Goal: Information Seeking & Learning: Check status

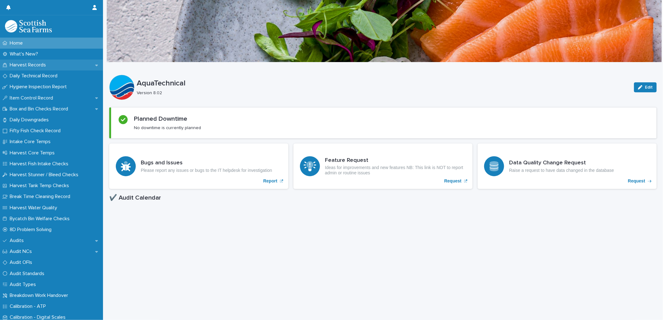
click at [36, 66] on p "Harvest Records" at bounding box center [29, 65] width 44 height 6
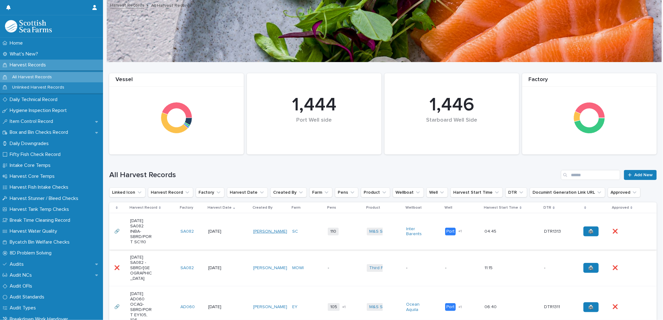
scroll to position [35, 0]
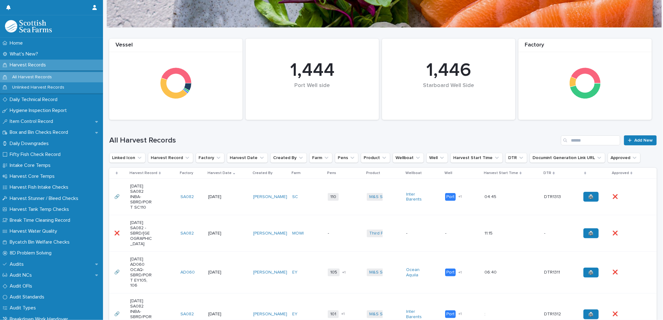
click at [232, 254] on td "18/8/2025" at bounding box center [228, 273] width 45 height 42
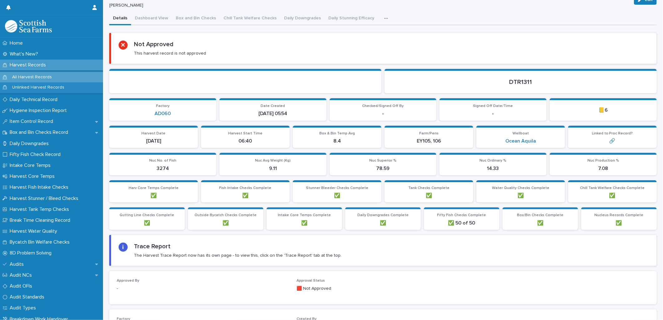
scroll to position [104, 0]
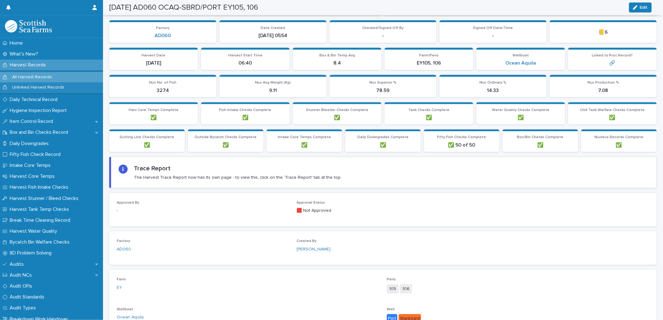
click at [63, 64] on div "Harvest Records" at bounding box center [51, 65] width 103 height 11
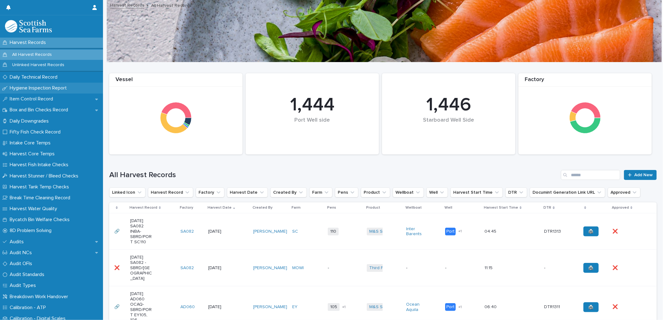
scroll to position [35, 0]
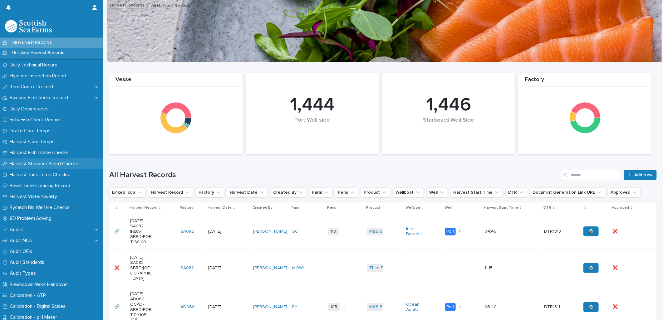
click at [47, 162] on p "Harvest Stunner / Bleed Checks" at bounding box center [45, 164] width 76 height 6
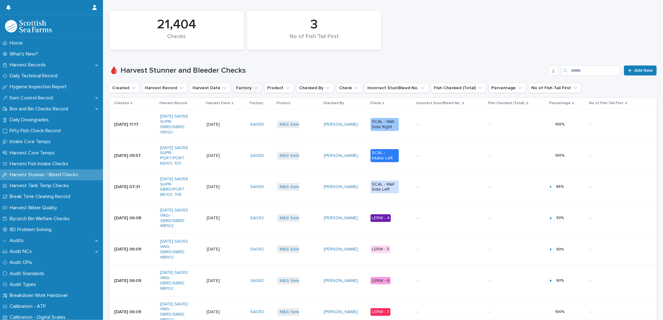
click at [241, 86] on button "Factory" at bounding box center [247, 88] width 29 height 10
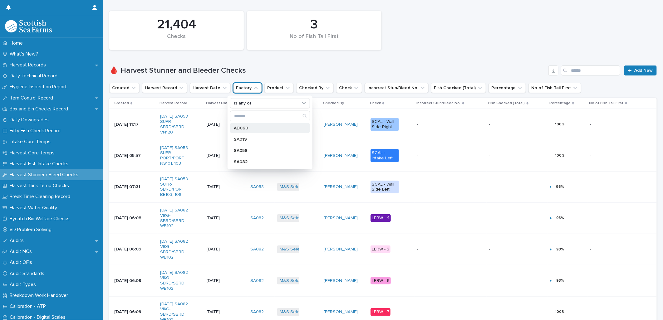
click at [240, 128] on p "AD060" at bounding box center [267, 128] width 66 height 4
click at [210, 88] on button "Harvest Date" at bounding box center [210, 88] width 41 height 10
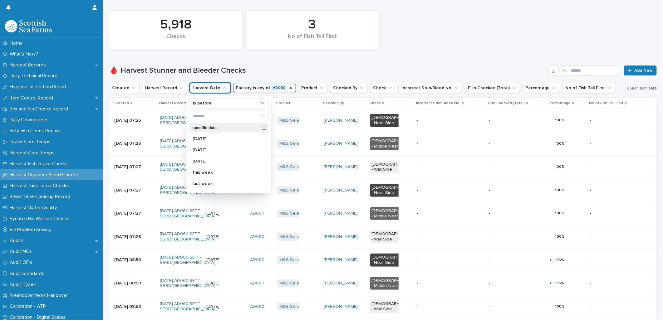
click at [210, 126] on p "specific date" at bounding box center [226, 128] width 67 height 4
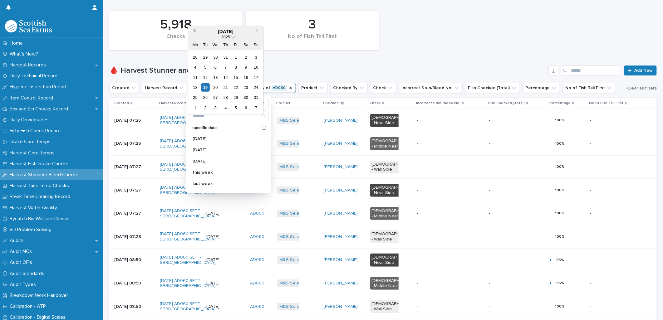
click at [191, 30] on button "Previous Month" at bounding box center [194, 32] width 10 height 10
click at [208, 57] on div "1" at bounding box center [205, 57] width 8 height 8
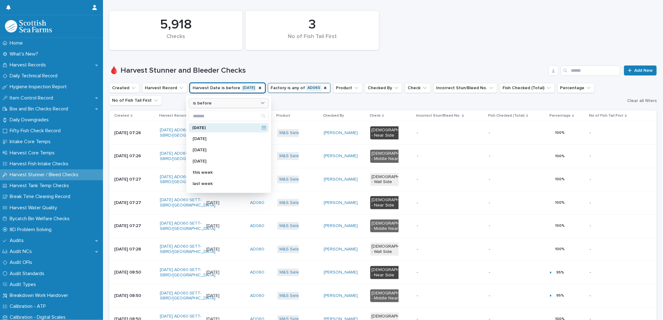
click at [262, 105] on icon at bounding box center [263, 103] width 6 height 6
drag, startPoint x: 231, startPoint y: 192, endPoint x: 218, endPoint y: 110, distance: 82.8
click at [218, 110] on div "is before 1/7/2025 today yesterday tomorrow this week last week next week this …" at bounding box center [228, 144] width 85 height 97
click at [262, 126] on icon at bounding box center [264, 128] width 4 height 4
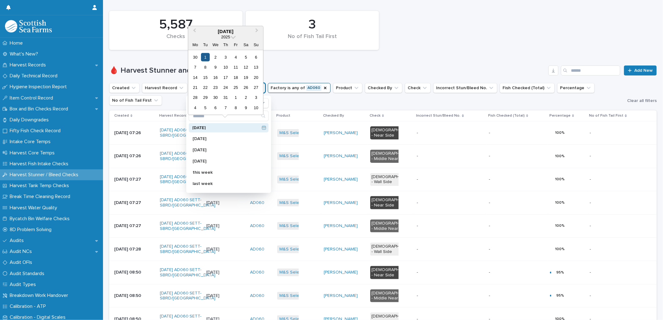
click at [205, 54] on div "1" at bounding box center [205, 57] width 8 height 8
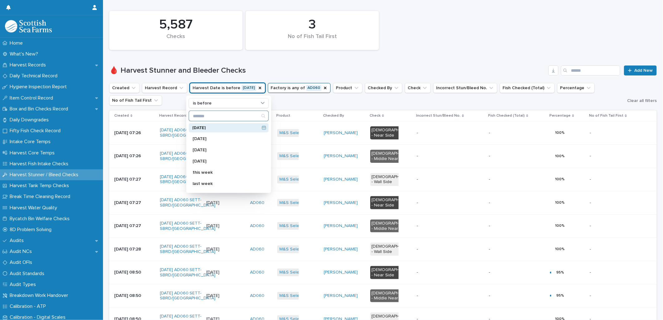
click at [263, 112] on div "Search" at bounding box center [263, 116] width 10 height 10
click at [263, 100] on icon at bounding box center [263, 103] width 6 height 6
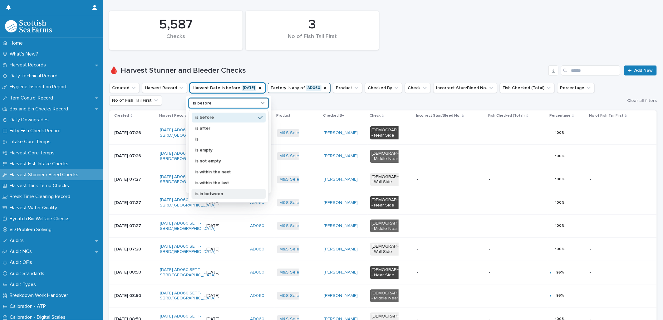
click at [235, 192] on p "is in between" at bounding box center [225, 194] width 61 height 4
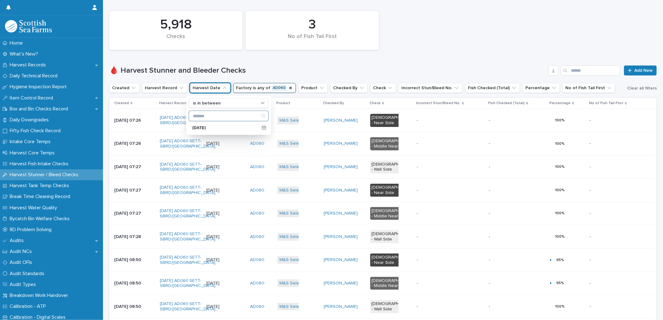
click at [225, 115] on input "Search" at bounding box center [228, 116] width 79 height 10
click at [262, 117] on icon "Search" at bounding box center [263, 116] width 5 height 5
click at [264, 105] on icon at bounding box center [263, 103] width 6 height 6
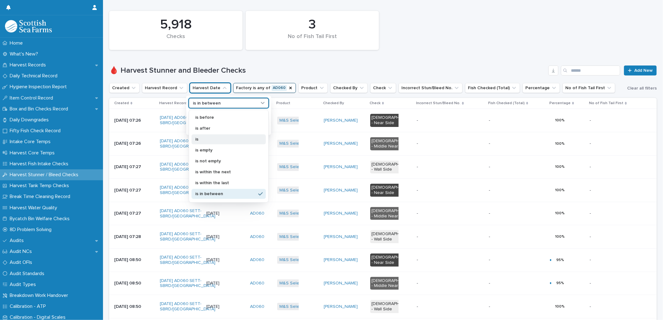
click at [212, 135] on div "is" at bounding box center [229, 139] width 74 height 10
click at [266, 104] on div "is" at bounding box center [229, 103] width 80 height 10
click at [227, 142] on div "is" at bounding box center [229, 139] width 74 height 10
click at [260, 102] on icon at bounding box center [263, 103] width 6 height 6
click at [226, 182] on p "is within the last" at bounding box center [225, 183] width 61 height 4
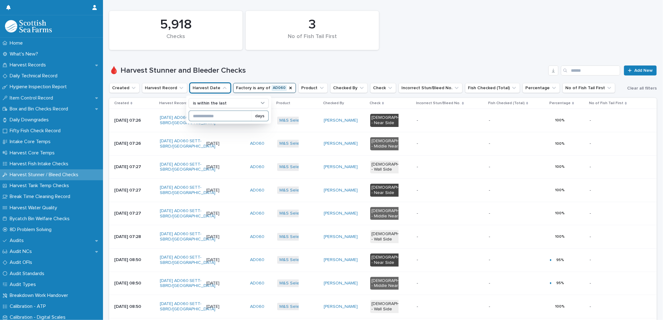
click at [261, 113] on div "days" at bounding box center [259, 116] width 17 height 10
click at [227, 111] on input at bounding box center [220, 116] width 62 height 10
click at [227, 118] on input at bounding box center [220, 116] width 62 height 10
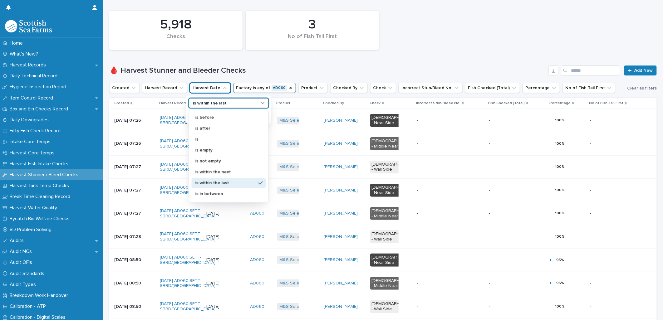
click at [261, 105] on icon at bounding box center [263, 103] width 6 height 6
click at [217, 139] on p "is" at bounding box center [225, 139] width 61 height 4
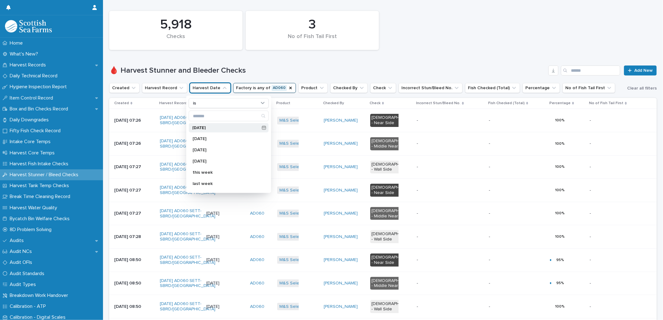
click at [262, 129] on icon at bounding box center [264, 128] width 4 height 4
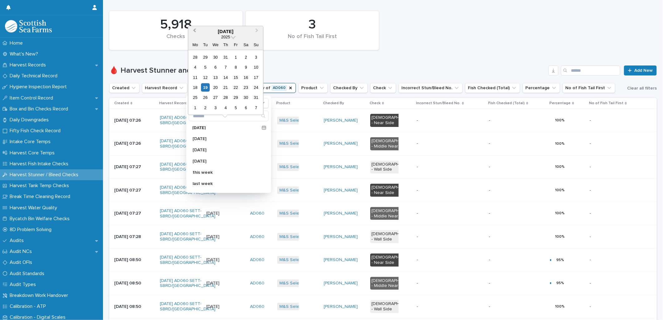
click at [193, 27] on button "Previous Month" at bounding box center [194, 32] width 10 height 10
drag, startPoint x: 207, startPoint y: 58, endPoint x: 247, endPoint y: 98, distance: 56.7
click at [247, 98] on div "30 1 2 3 4 5 6 7 8 9 10 11 12 13 14 15 16 17 18 19 20 21 22 23 24 25 26 27 28 2…" at bounding box center [225, 82] width 71 height 61
click at [206, 58] on div "1" at bounding box center [205, 57] width 8 height 8
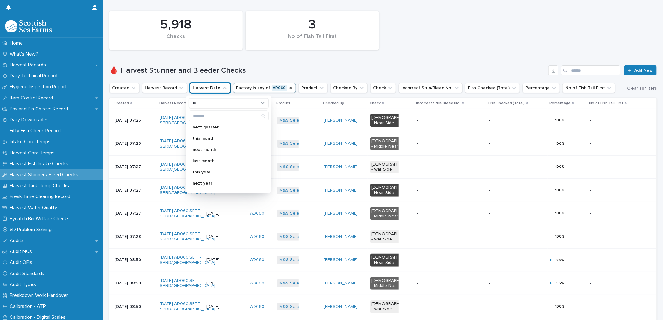
scroll to position [110, 0]
click at [222, 152] on p "last month" at bounding box center [226, 152] width 66 height 4
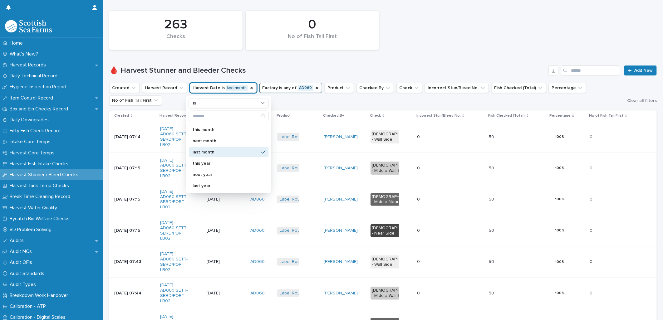
click at [255, 59] on div "🩸 Harvest Stunner and Bleeder Checks Add New" at bounding box center [382, 68] width 547 height 30
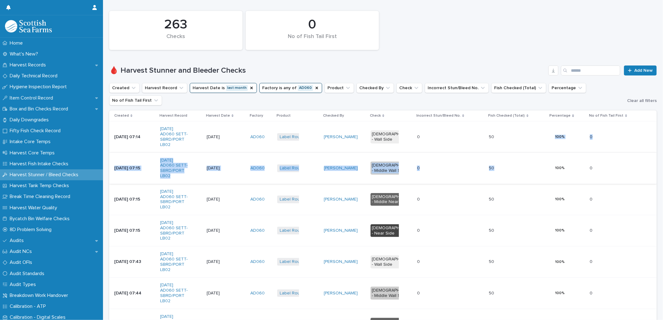
drag, startPoint x: 492, startPoint y: 112, endPoint x: 500, endPoint y: 169, distance: 58.3
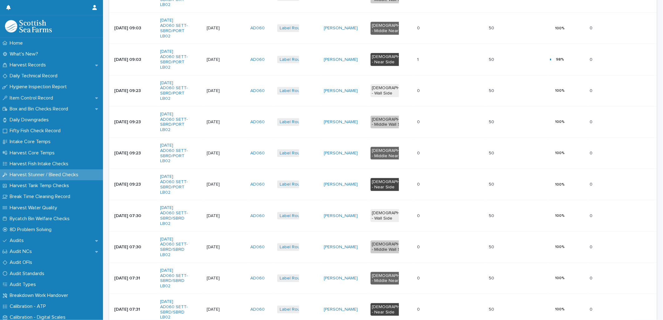
scroll to position [467, 0]
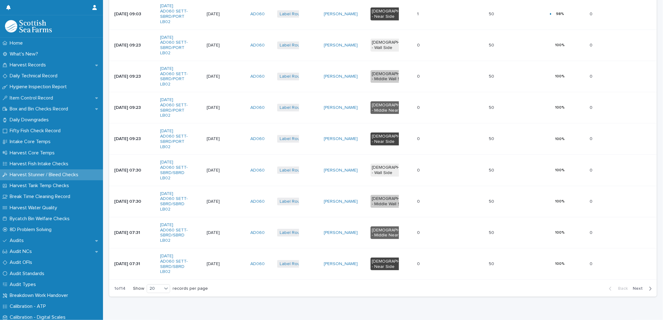
click at [638, 287] on span "Next" at bounding box center [640, 289] width 14 height 4
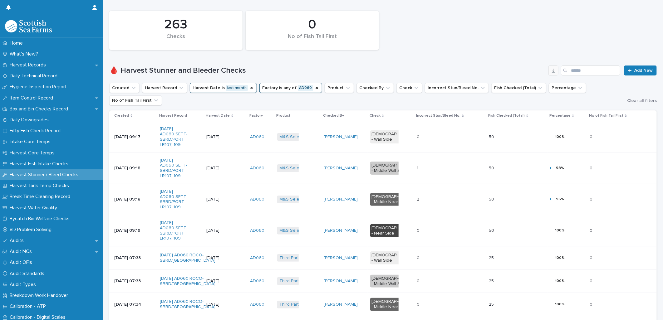
click at [552, 70] on button "button" at bounding box center [553, 71] width 10 height 10
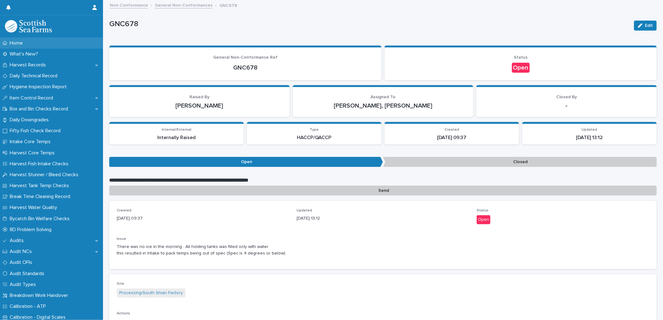
click at [24, 42] on p "Home" at bounding box center [17, 43] width 21 height 6
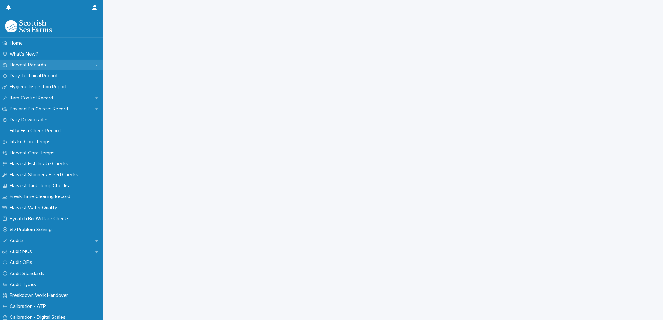
click at [61, 64] on div "Harvest Records" at bounding box center [51, 65] width 103 height 11
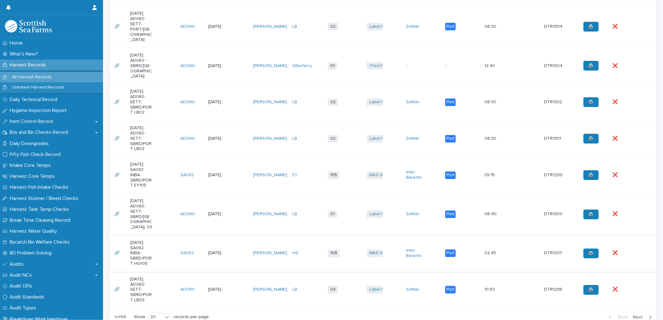
scroll to position [739, 0]
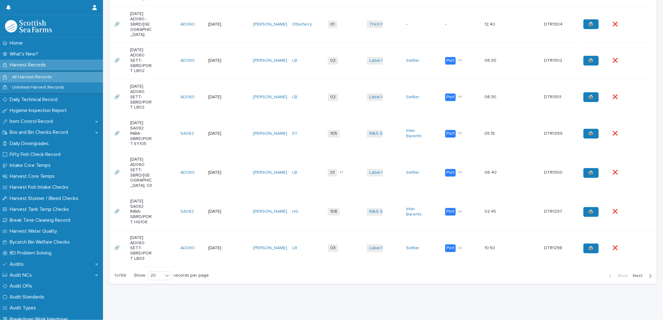
click at [641, 273] on button "Next" at bounding box center [643, 276] width 27 height 6
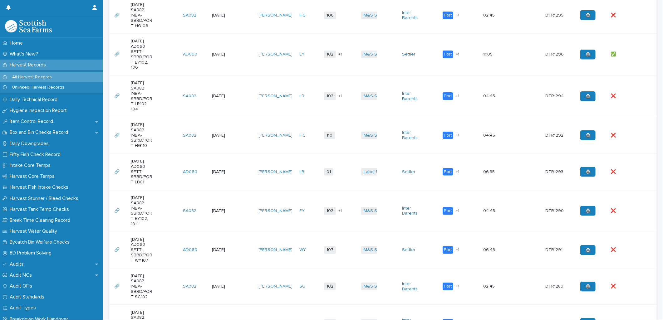
scroll to position [150, 0]
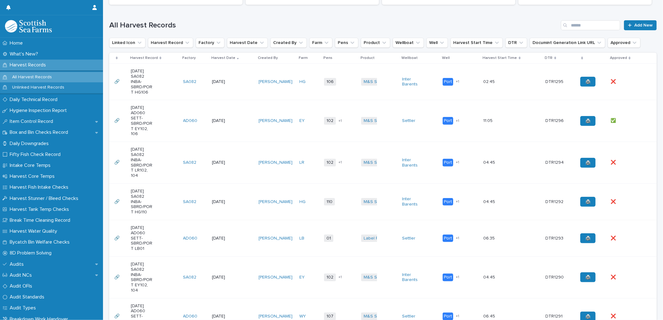
click at [247, 115] on td "4/8/2025" at bounding box center [232, 121] width 47 height 42
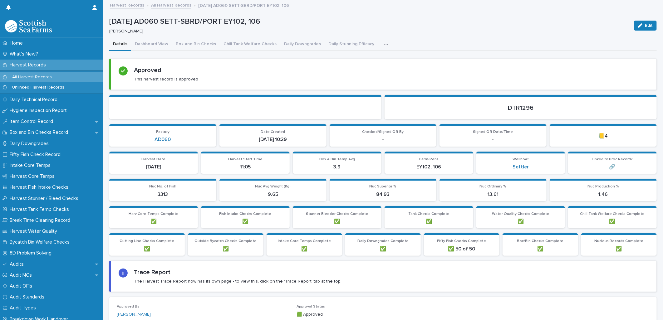
click at [380, 42] on button "button" at bounding box center [387, 44] width 14 height 12
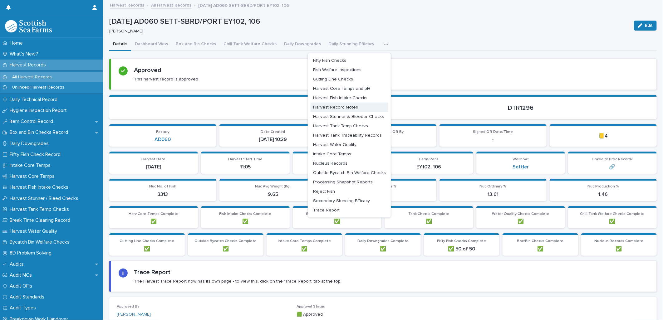
click at [348, 109] on span "Harvest Record Notes" at bounding box center [335, 107] width 45 height 4
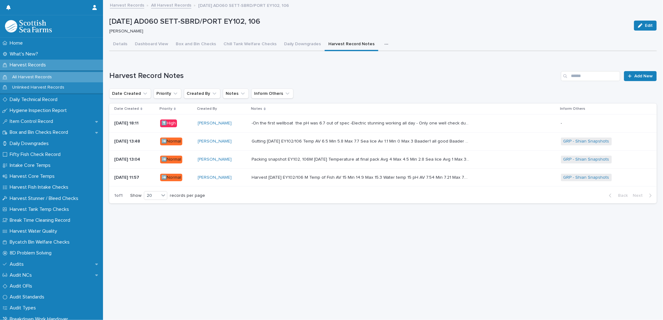
click at [327, 123] on p "-On the first wellboat the pH was 6.7 out of spec -Electric stunning working al…" at bounding box center [362, 123] width 220 height 7
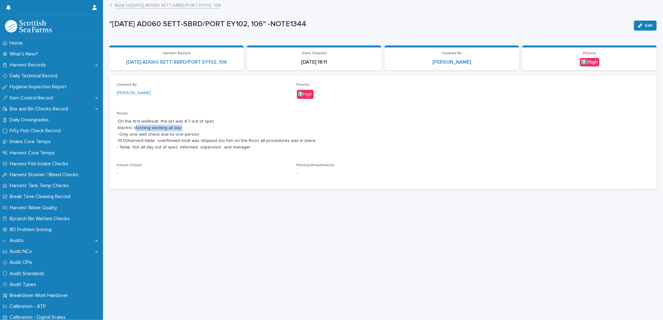
drag, startPoint x: 135, startPoint y: 126, endPoint x: 184, endPoint y: 130, distance: 48.8
click at [184, 130] on p "-On the first wellboat the pH was 6.7 out of spec -Electric stunning working al…" at bounding box center [383, 134] width 532 height 32
drag, startPoint x: 184, startPoint y: 130, endPoint x: 180, endPoint y: 136, distance: 7.4
click at [180, 136] on p "-On the first wellboat the pH was 6.7 out of spec -Electric stunning working al…" at bounding box center [383, 134] width 532 height 32
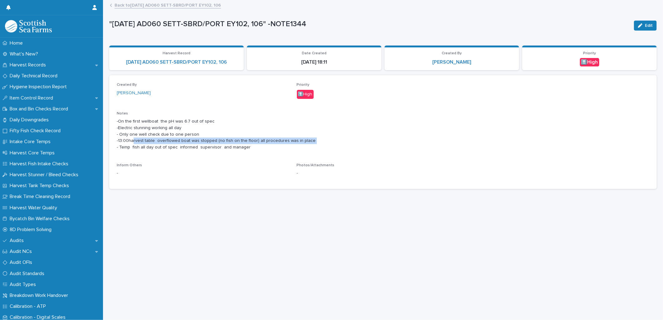
drag, startPoint x: 133, startPoint y: 139, endPoint x: 321, endPoint y: 141, distance: 187.6
click at [321, 141] on p "-On the first wellboat the pH was 6.7 out of spec -Electric stunning working al…" at bounding box center [383, 134] width 532 height 32
click at [147, 155] on div "Notes -On the first wellboat the pH was 6.7 out of spec -Electric stunning work…" at bounding box center [383, 133] width 532 height 44
drag, startPoint x: 140, startPoint y: 10, endPoint x: 138, endPoint y: 5, distance: 5.8
click at [140, 10] on div ""04-08-2025 AD060 SETT-SBRD/PORT EY102, 106" -NOTE1344 Edit "04-08-2025 AD060 S…" at bounding box center [382, 98] width 547 height 194
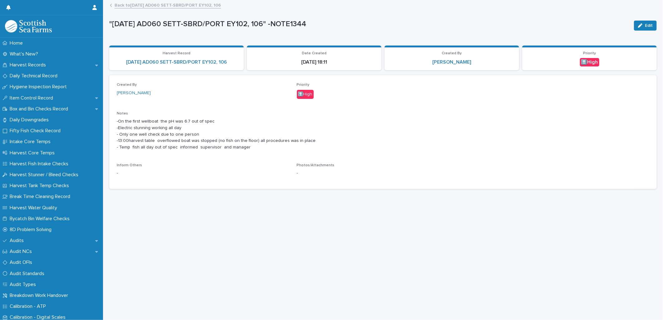
click at [138, 4] on link "Back to 04-08-2025 AD060 SETT-SBRD/PORT EY102, 106" at bounding box center [168, 4] width 106 height 7
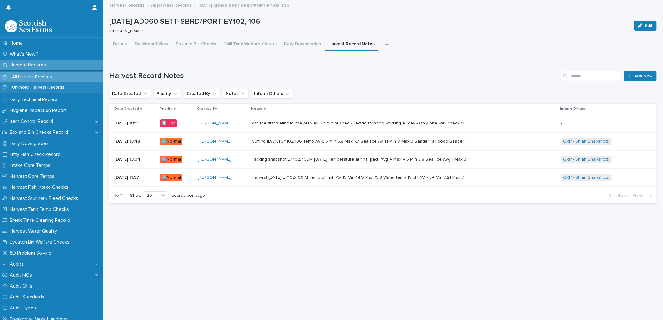
click at [385, 45] on icon "button" at bounding box center [387, 44] width 4 height 4
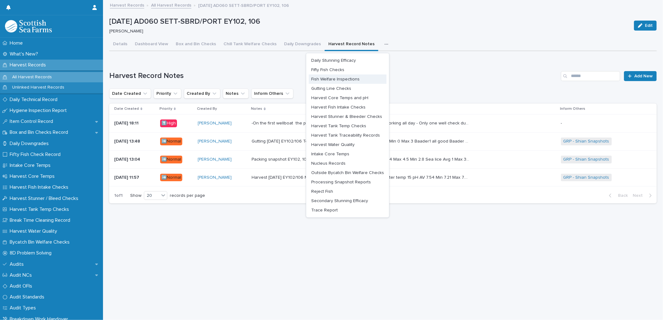
click at [347, 81] on span "Fish Welfare Inspections" at bounding box center [335, 79] width 48 height 4
